Goal: Information Seeking & Learning: Learn about a topic

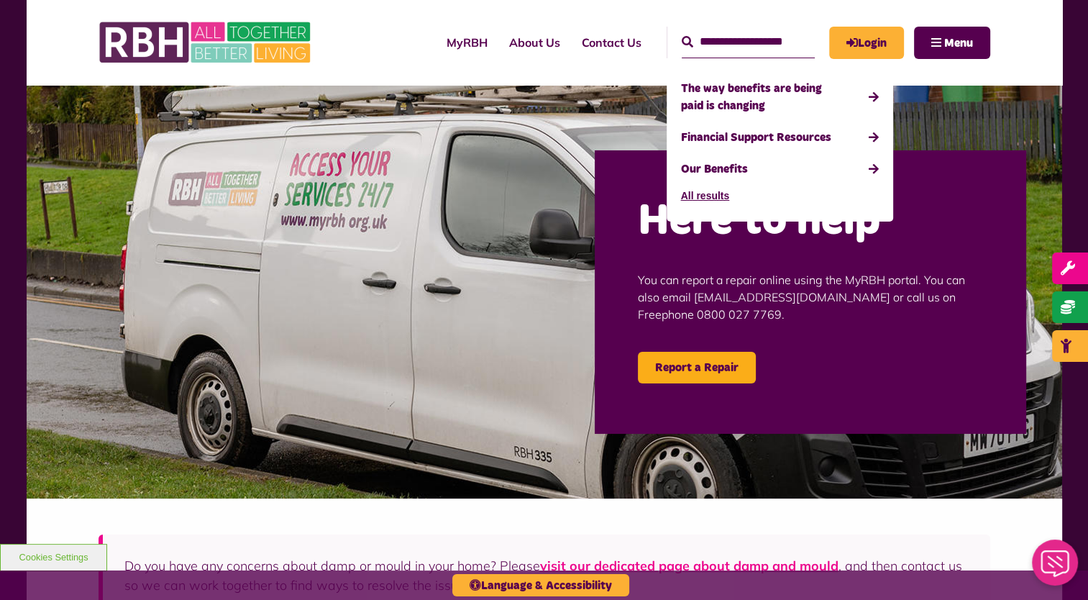
type input "**********"
click at [682, 34] on button "Search" at bounding box center [688, 42] width 12 height 17
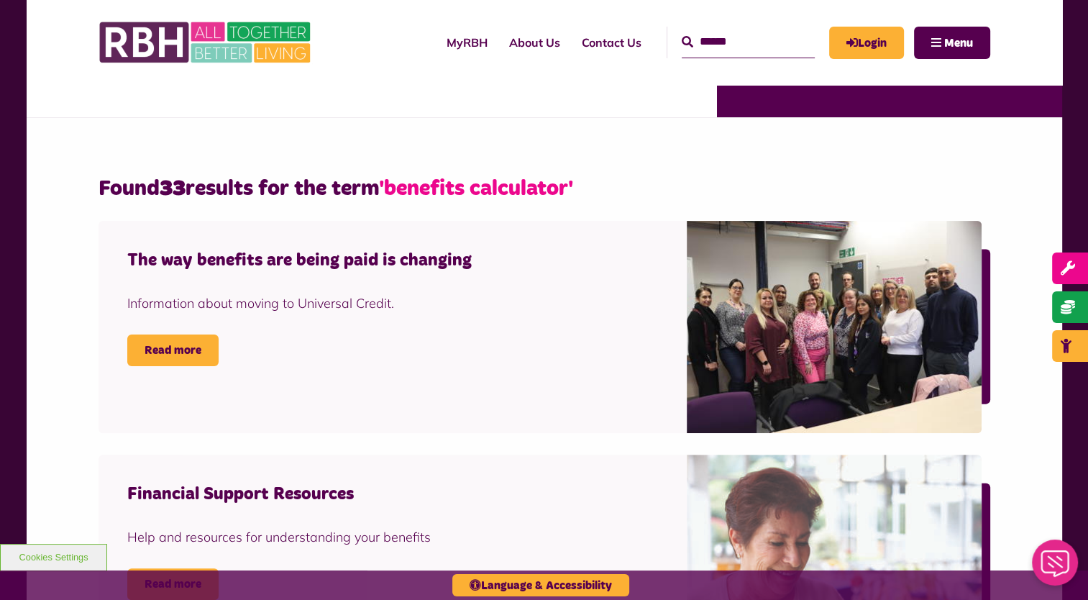
scroll to position [256, 0]
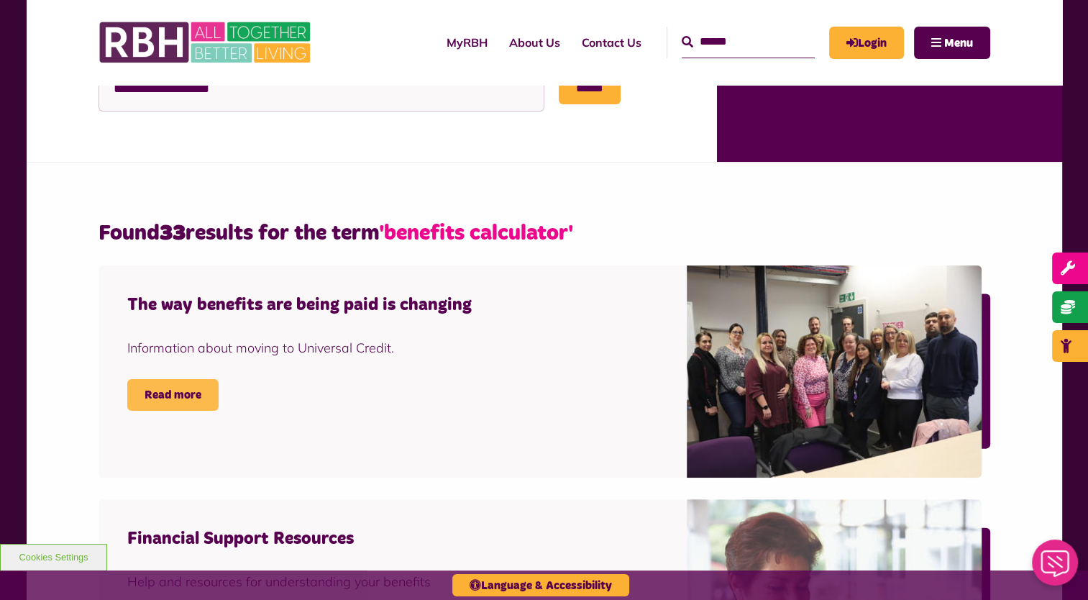
click at [183, 400] on link "Read more" at bounding box center [172, 395] width 91 height 32
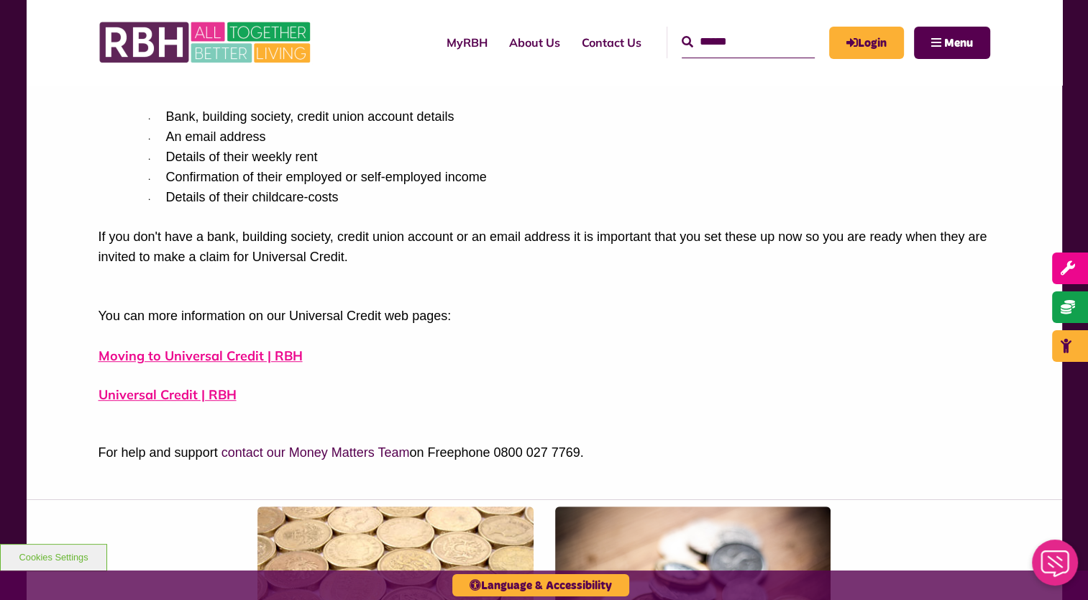
scroll to position [764, 0]
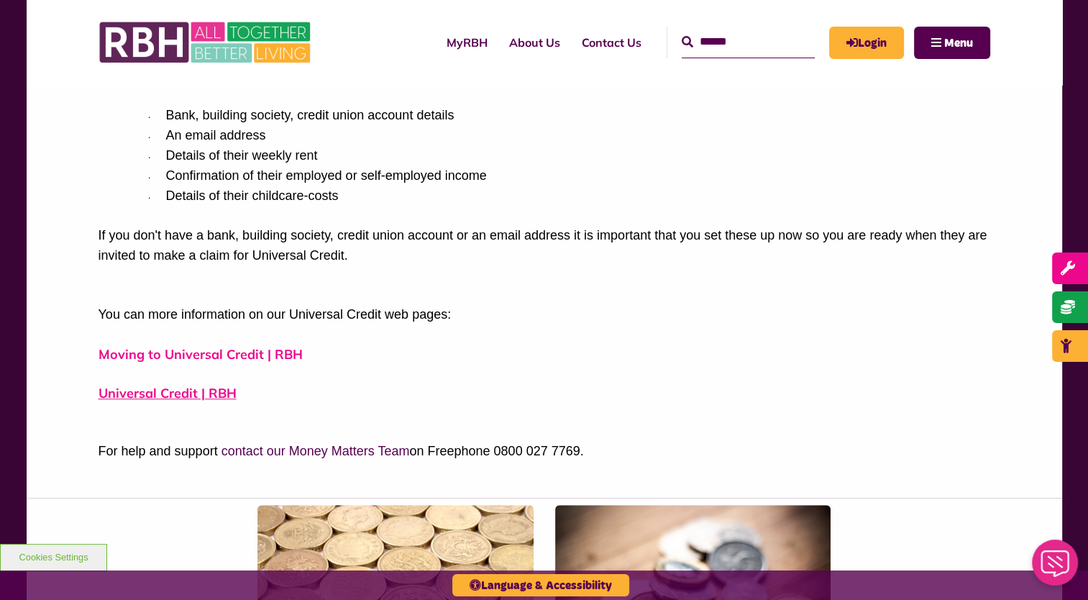
click at [258, 352] on span "Moving to Universal Credit | RBH" at bounding box center [201, 354] width 204 height 17
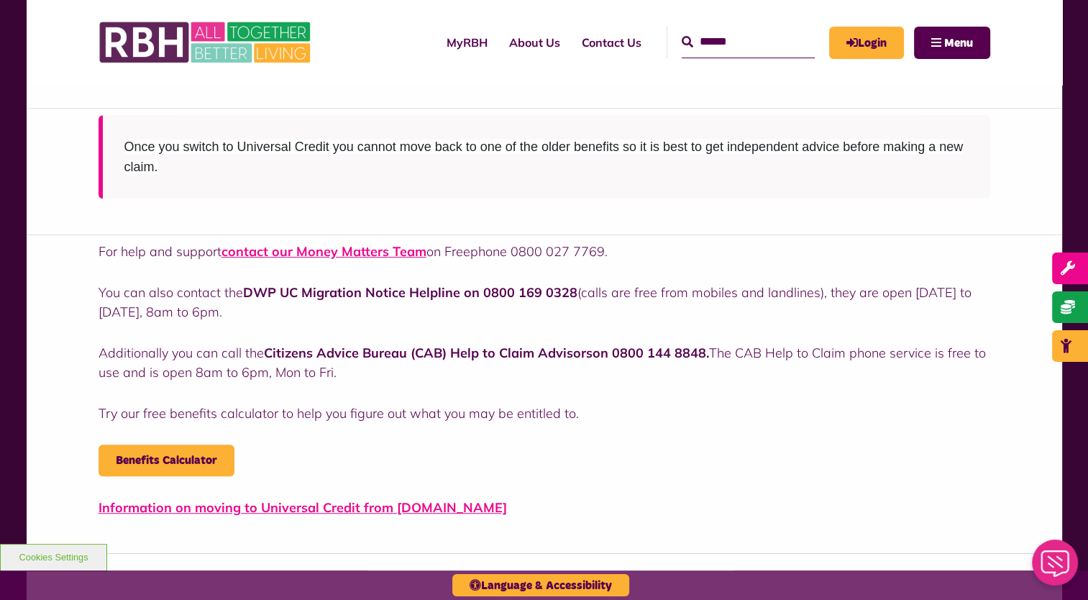
scroll to position [762, 0]
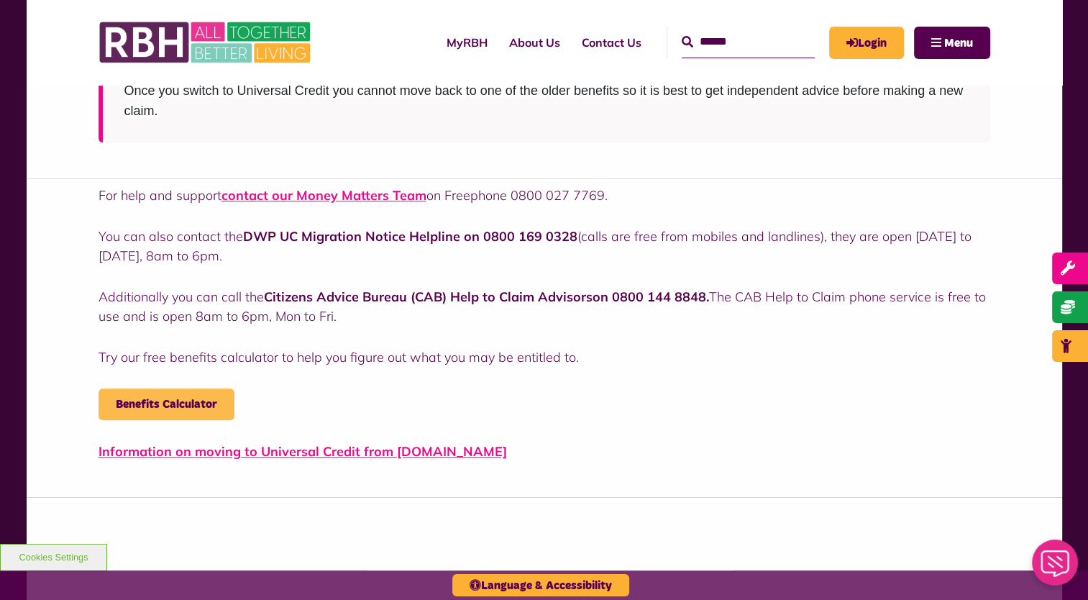
click at [157, 401] on link "Benefits Calculator" at bounding box center [167, 404] width 136 height 32
